Goal: Task Accomplishment & Management: Manage account settings

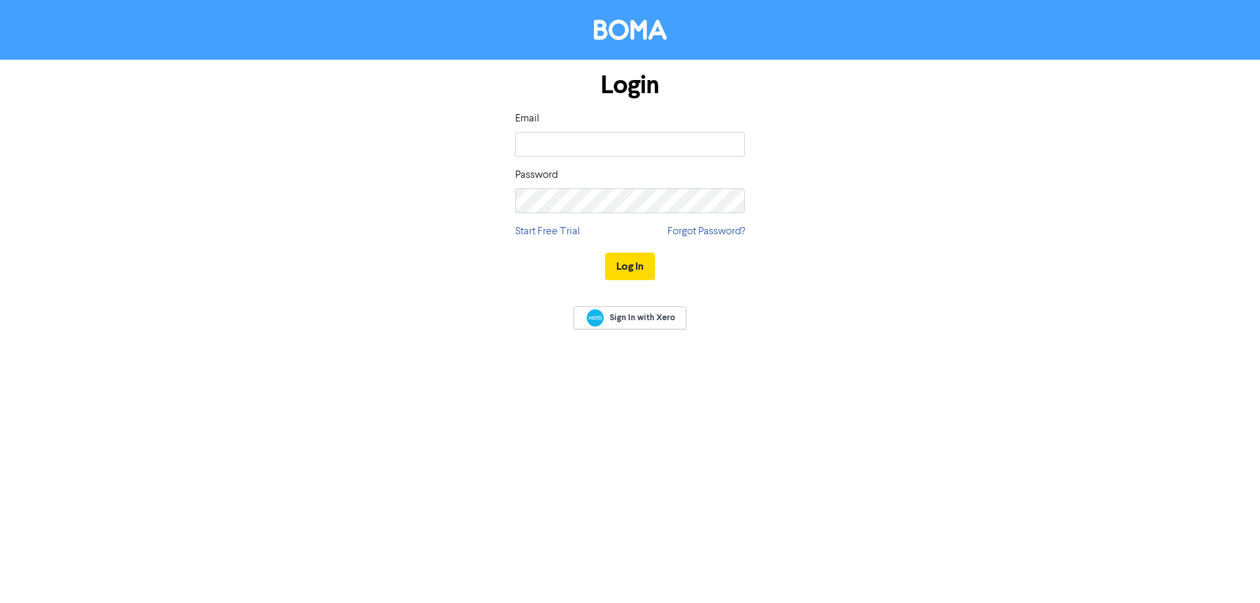
type input "[PERSON_NAME][EMAIL_ADDRESS][DOMAIN_NAME]"
drag, startPoint x: 669, startPoint y: 140, endPoint x: 469, endPoint y: 139, distance: 200.2
click at [469, 139] on div "Login Email [PERSON_NAME][EMAIL_ADDRESS][DOMAIN_NAME] Password Start Free Trial…" at bounding box center [630, 177] width 748 height 234
click at [523, 142] on input "email" at bounding box center [630, 144] width 230 height 25
type input "[EMAIL_ADDRESS][DOMAIN_NAME]"
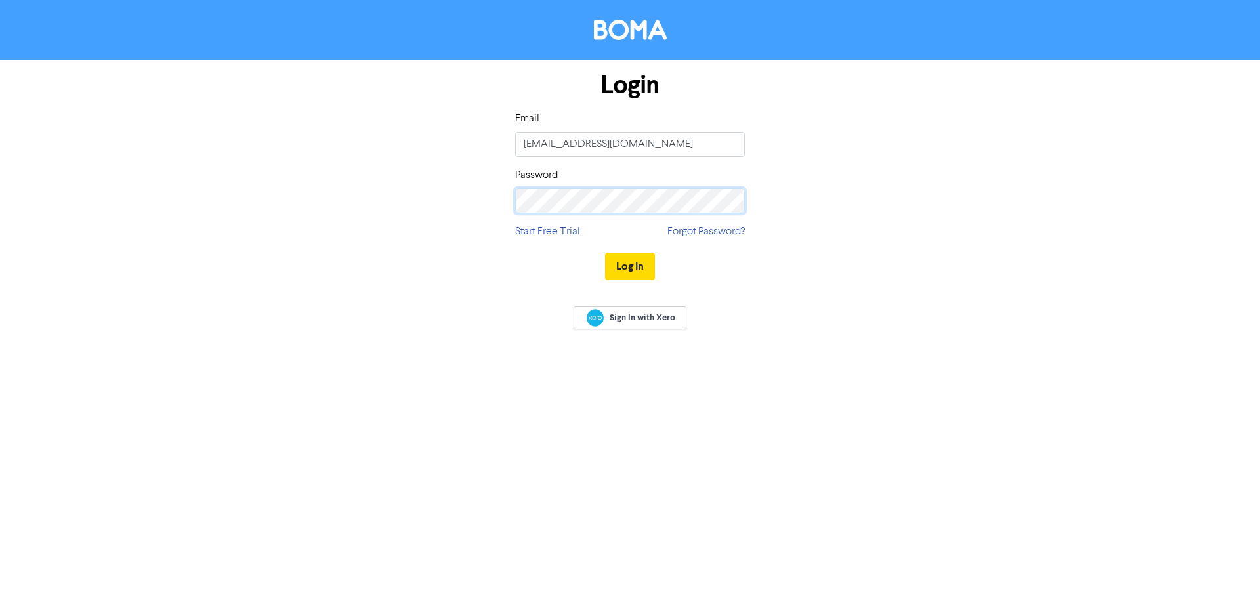
click at [605, 253] on button "Log In" at bounding box center [630, 267] width 50 height 28
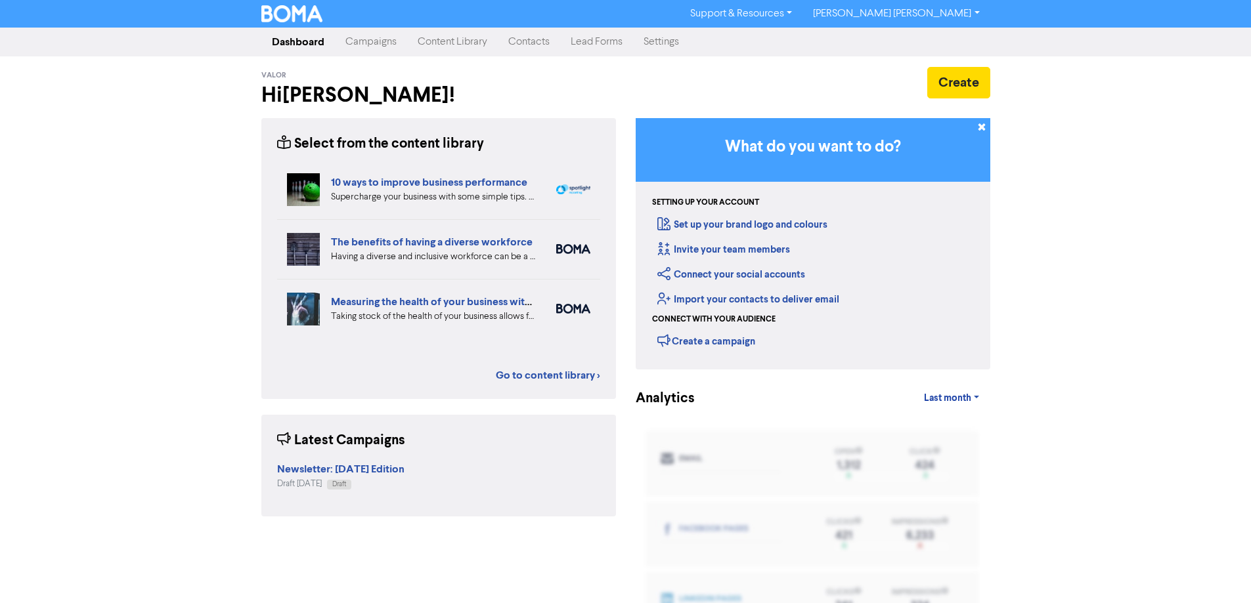
click at [669, 48] on link "Settings" at bounding box center [661, 42] width 56 height 26
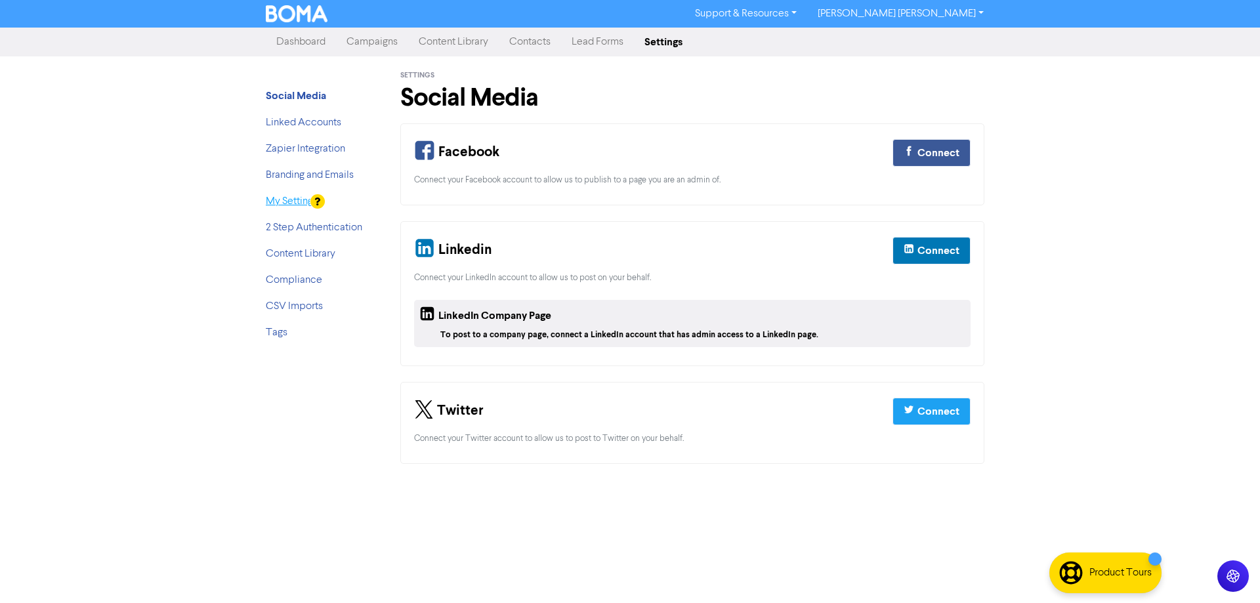
click at [297, 200] on link "My Settings" at bounding box center [292, 201] width 52 height 11
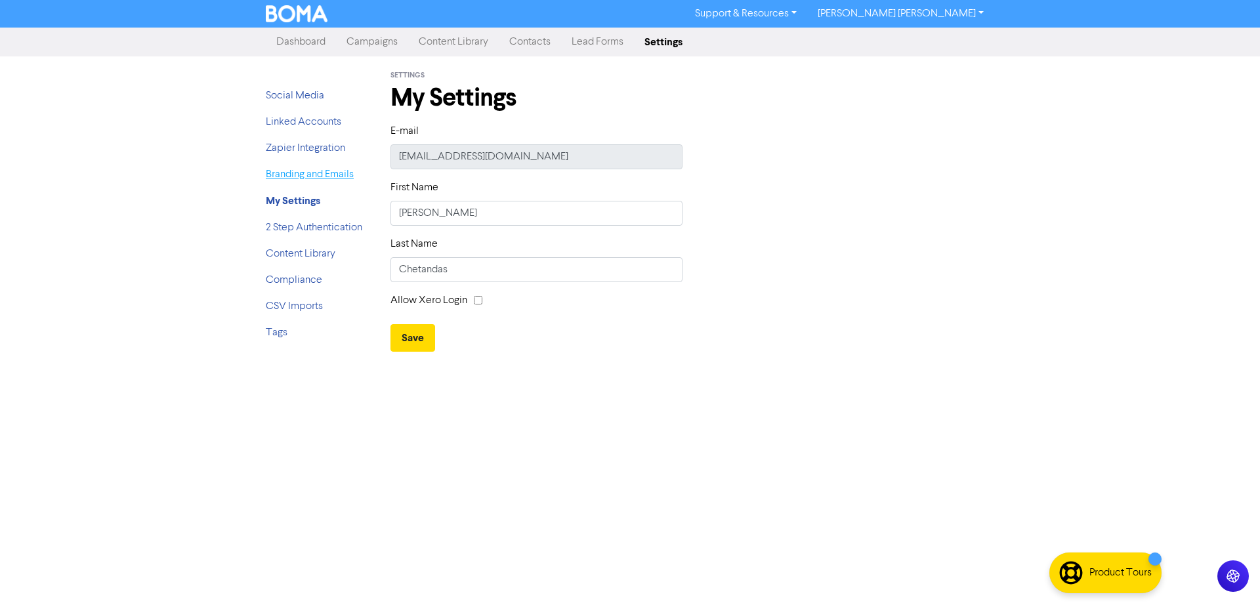
click at [307, 177] on link "Branding and Emails" at bounding box center [310, 174] width 88 height 11
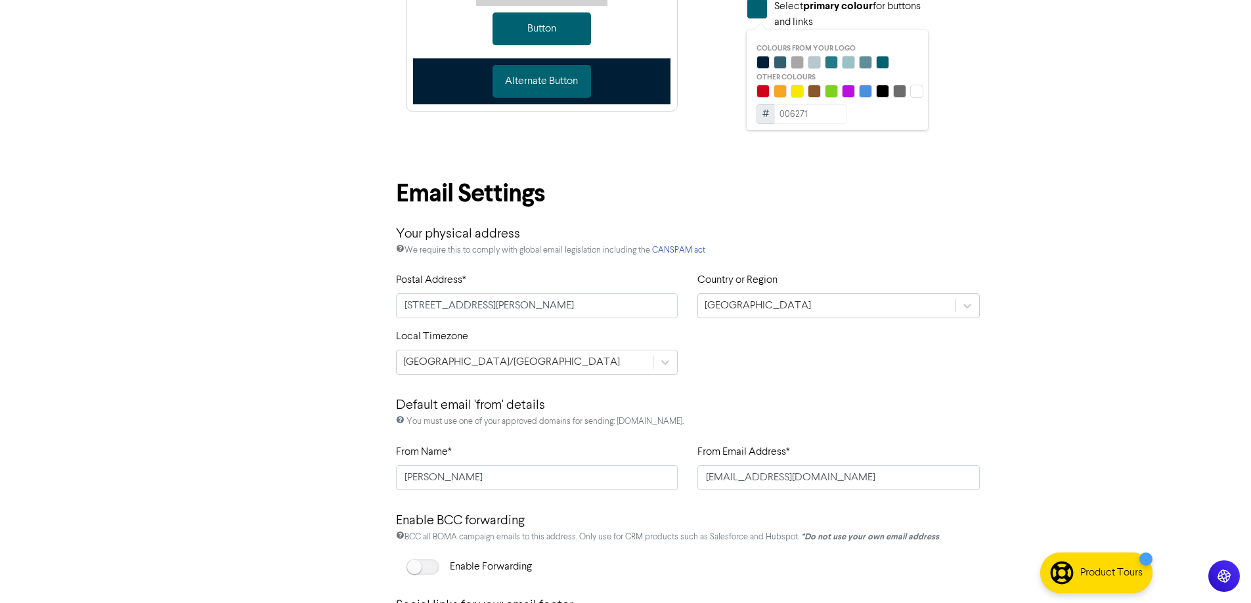
scroll to position [525, 0]
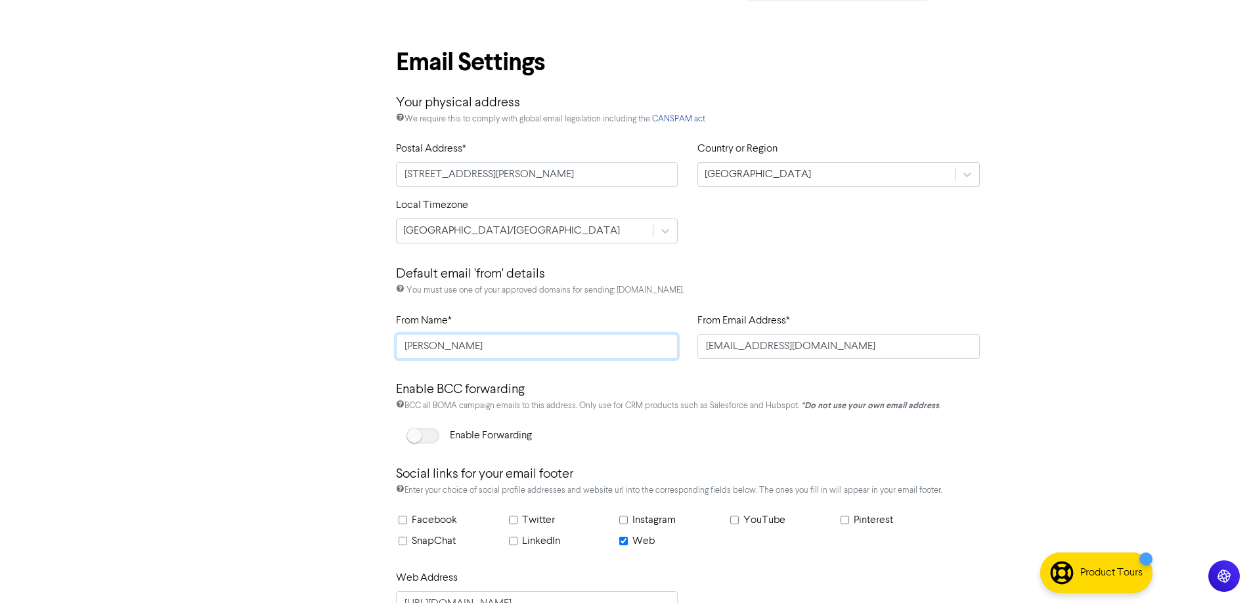
drag, startPoint x: 486, startPoint y: 351, endPoint x: 230, endPoint y: 324, distance: 257.5
type input "Valor Advisory"
drag, startPoint x: 865, startPoint y: 349, endPoint x: 857, endPoint y: 347, distance: 7.7
click at [857, 347] on input "[EMAIL_ADDRESS][DOMAIN_NAME]" at bounding box center [838, 346] width 282 height 25
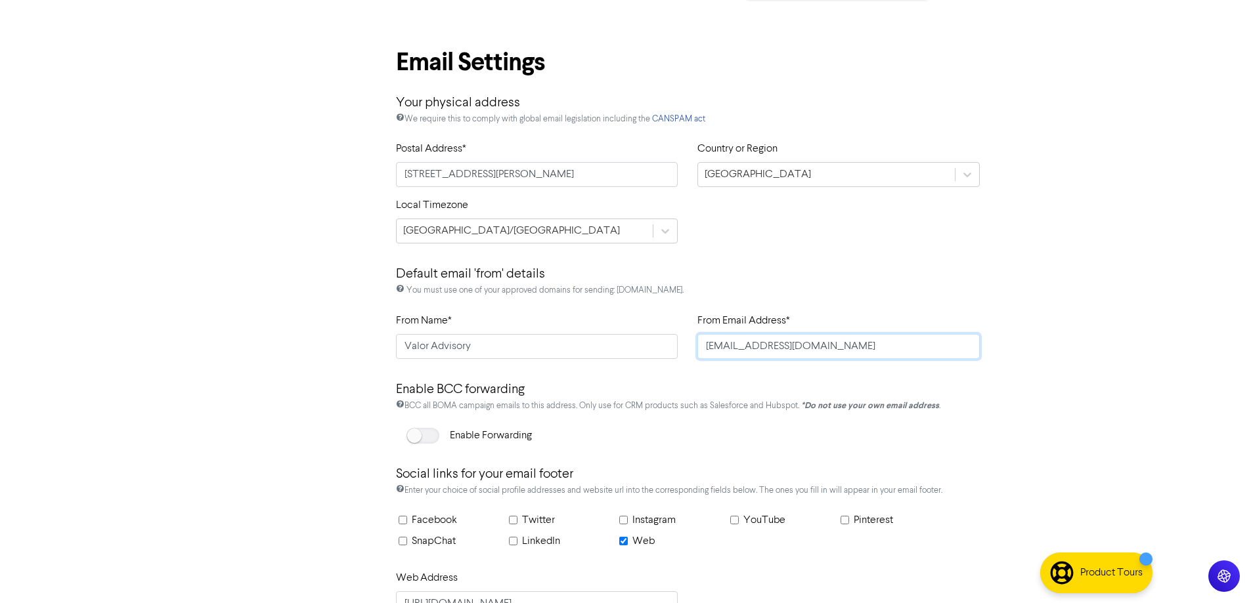
drag, startPoint x: 849, startPoint y: 343, endPoint x: 639, endPoint y: 326, distance: 210.1
click at [641, 328] on div "From Name* Valor Advisory From Email Address* [EMAIL_ADDRESS][DOMAIN_NAME]" at bounding box center [688, 341] width 604 height 56
type input "[EMAIL_ADDRESS][DOMAIN_NAME]"
drag, startPoint x: 481, startPoint y: 341, endPoint x: 354, endPoint y: 341, distance: 126.7
click at [358, 342] on div "Social Media Linked Accounts Zapier Integration Branding and Emails My Settings…" at bounding box center [625, 100] width 748 height 1138
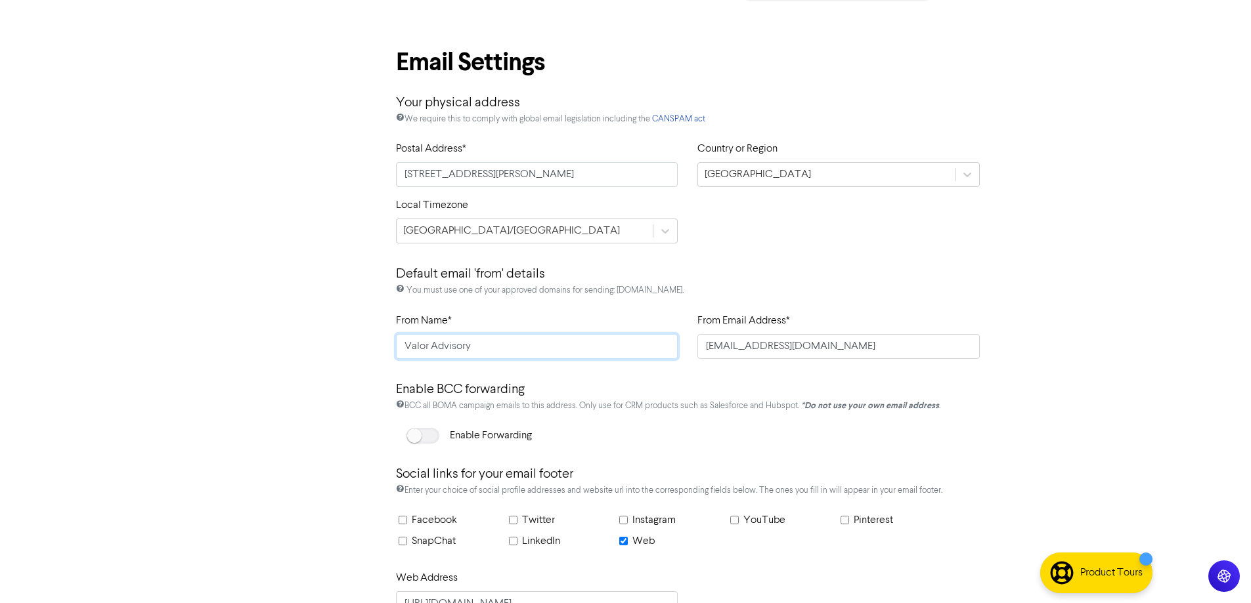
paste input ". Advisory & Business Solutions"
type input "Valor. Advisory & Business Solutions"
click at [404, 519] on input "Facebook" at bounding box center [402, 519] width 9 height 9
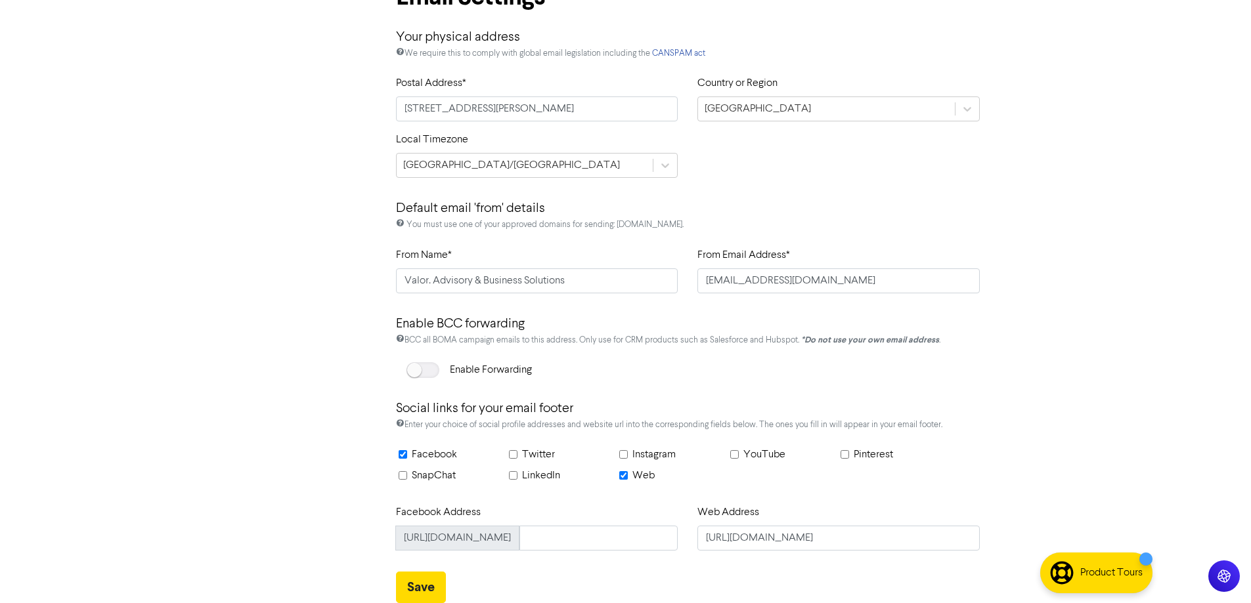
click at [400, 458] on input "Facebook" at bounding box center [402, 454] width 9 height 9
checkbox input "false"
click at [421, 587] on button "Save" at bounding box center [421, 588] width 50 height 32
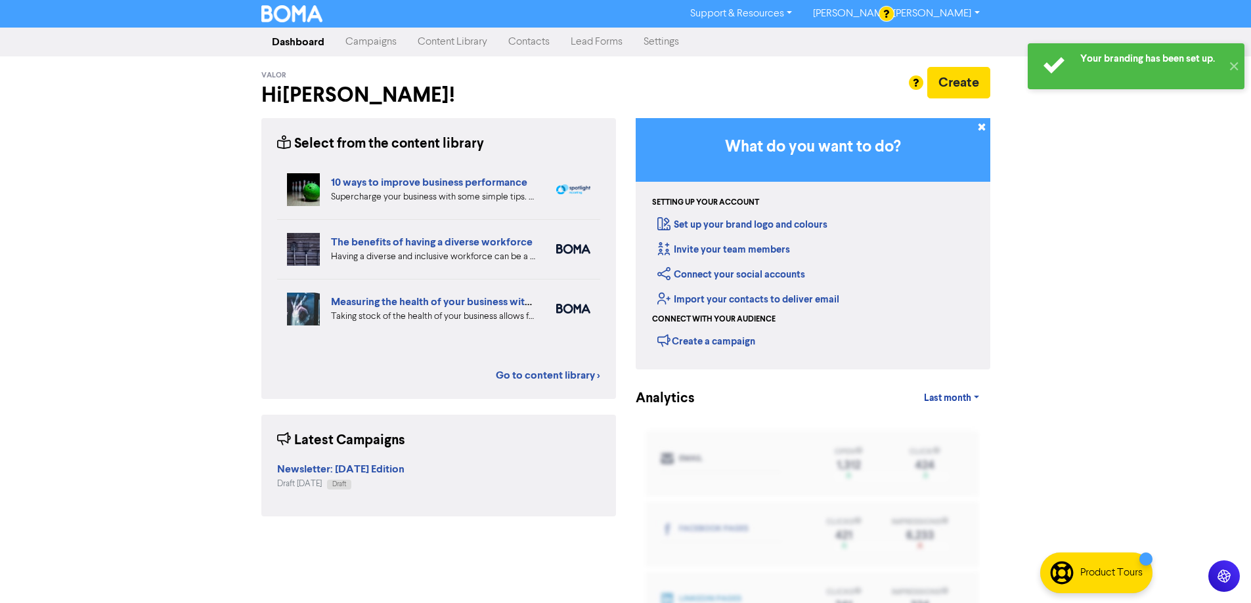
click at [366, 43] on link "Campaigns" at bounding box center [371, 42] width 72 height 26
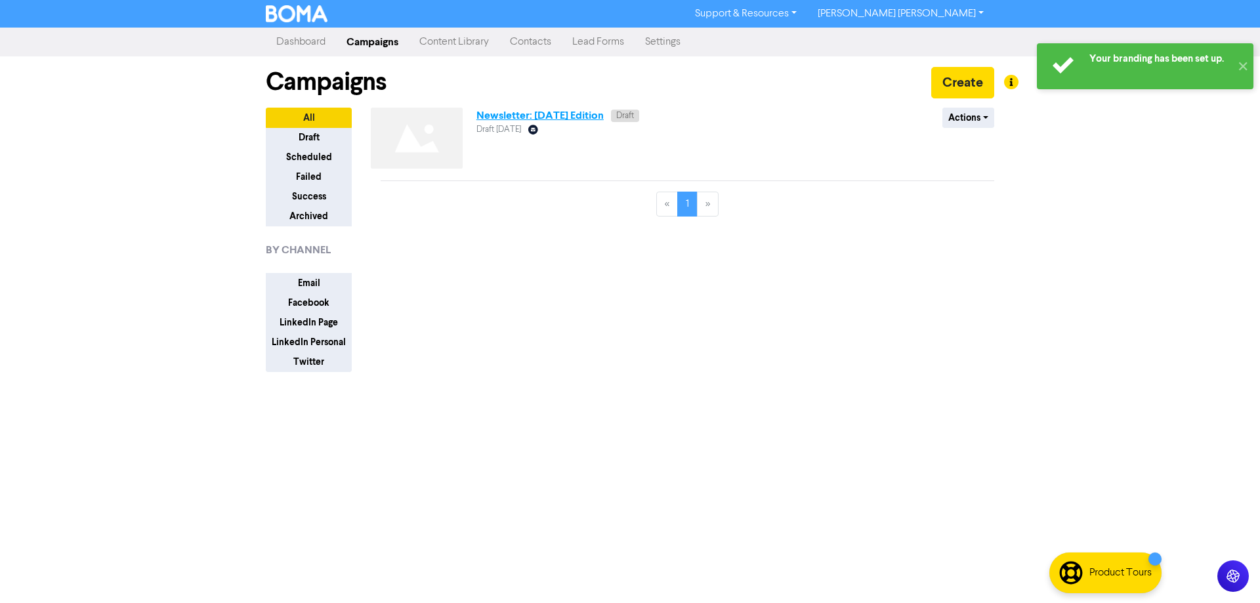
click at [500, 119] on link "Newsletter: [DATE] Edition" at bounding box center [540, 115] width 127 height 13
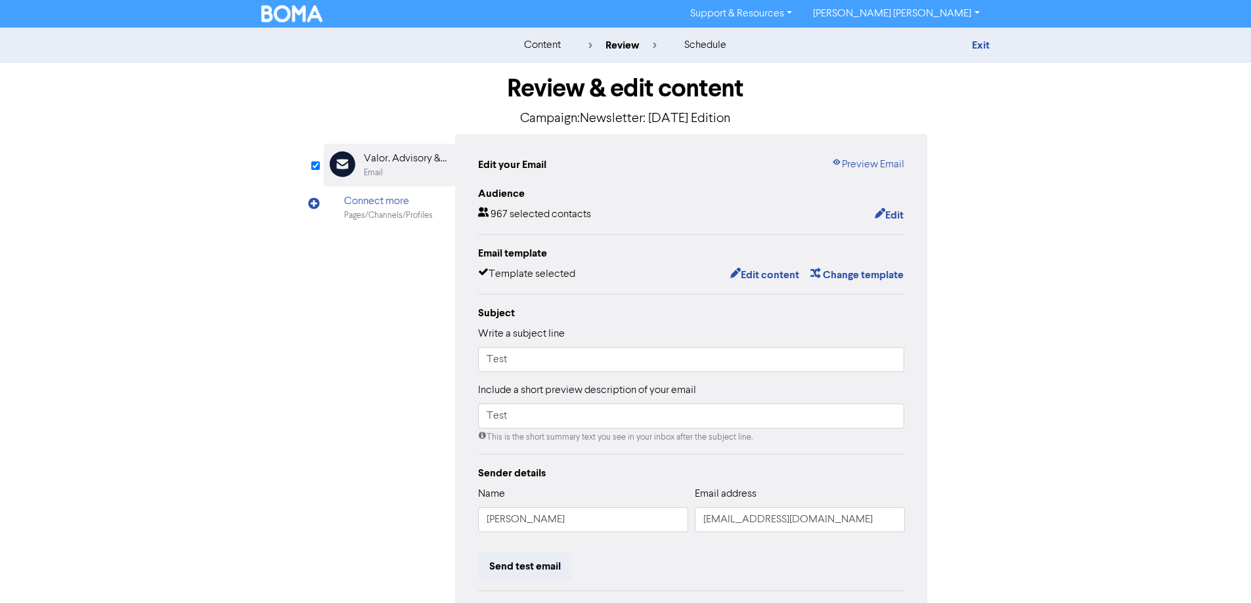
click at [553, 47] on div "content" at bounding box center [542, 45] width 37 height 16
click at [283, 9] on img at bounding box center [292, 13] width 62 height 17
